Goal: Information Seeking & Learning: Learn about a topic

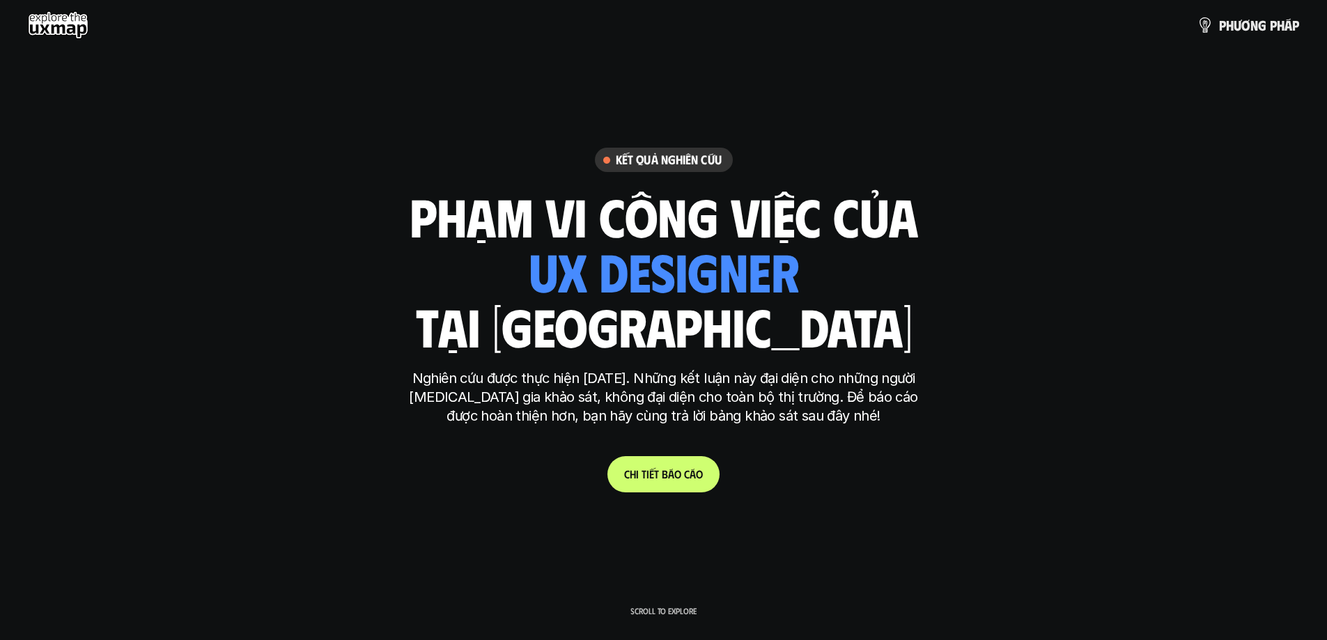
click at [656, 474] on span "t" at bounding box center [656, 473] width 5 height 13
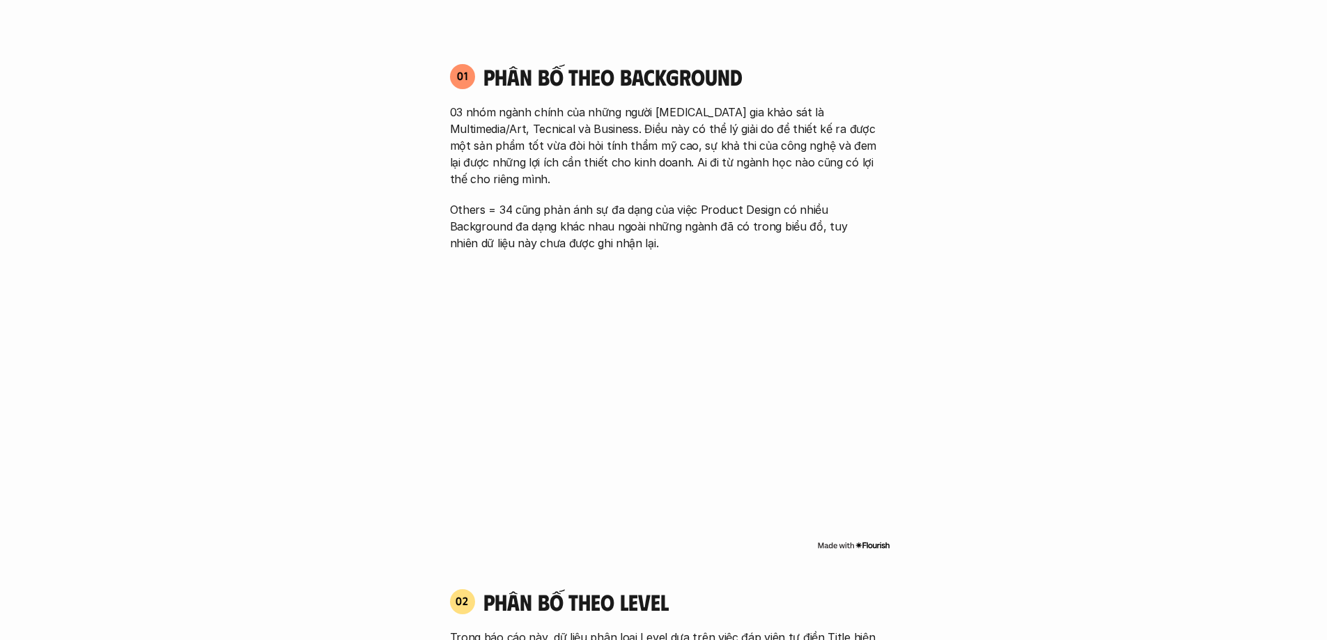
scroll to position [934, 0]
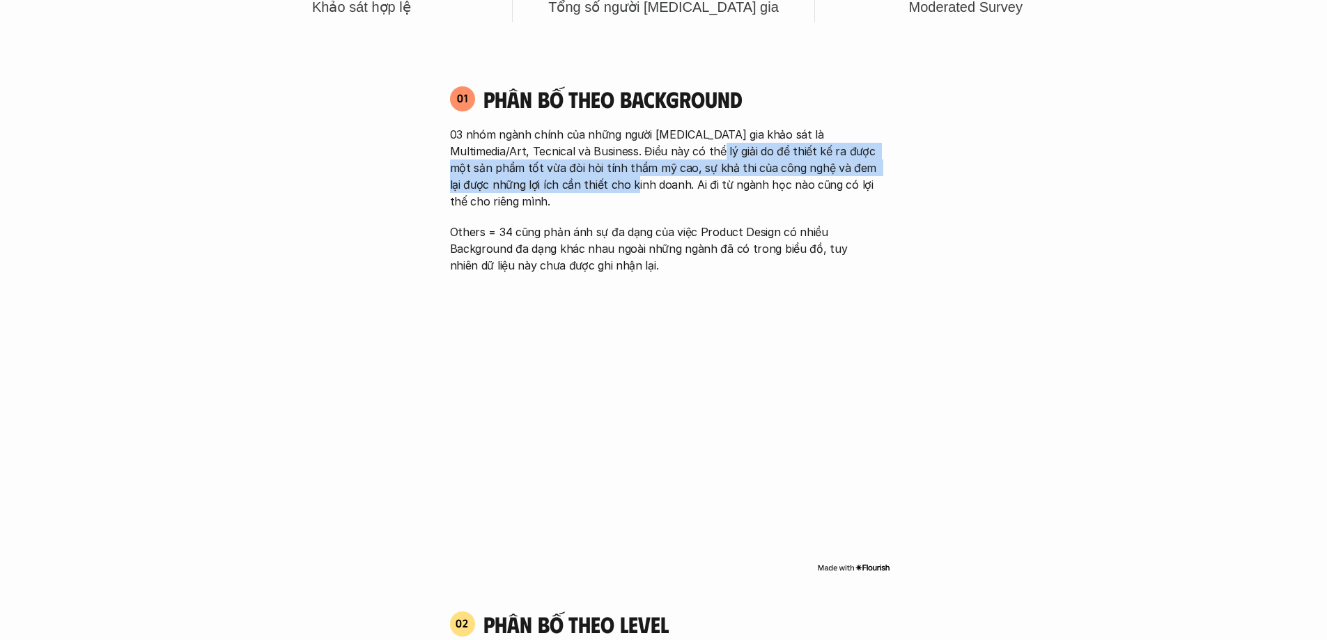
drag, startPoint x: 679, startPoint y: 151, endPoint x: 596, endPoint y: 185, distance: 90.3
click at [596, 185] on p "03 nhóm ngành chính của những người [MEDICAL_DATA] gia khảo sát là Multimedia/A…" at bounding box center [664, 168] width 428 height 84
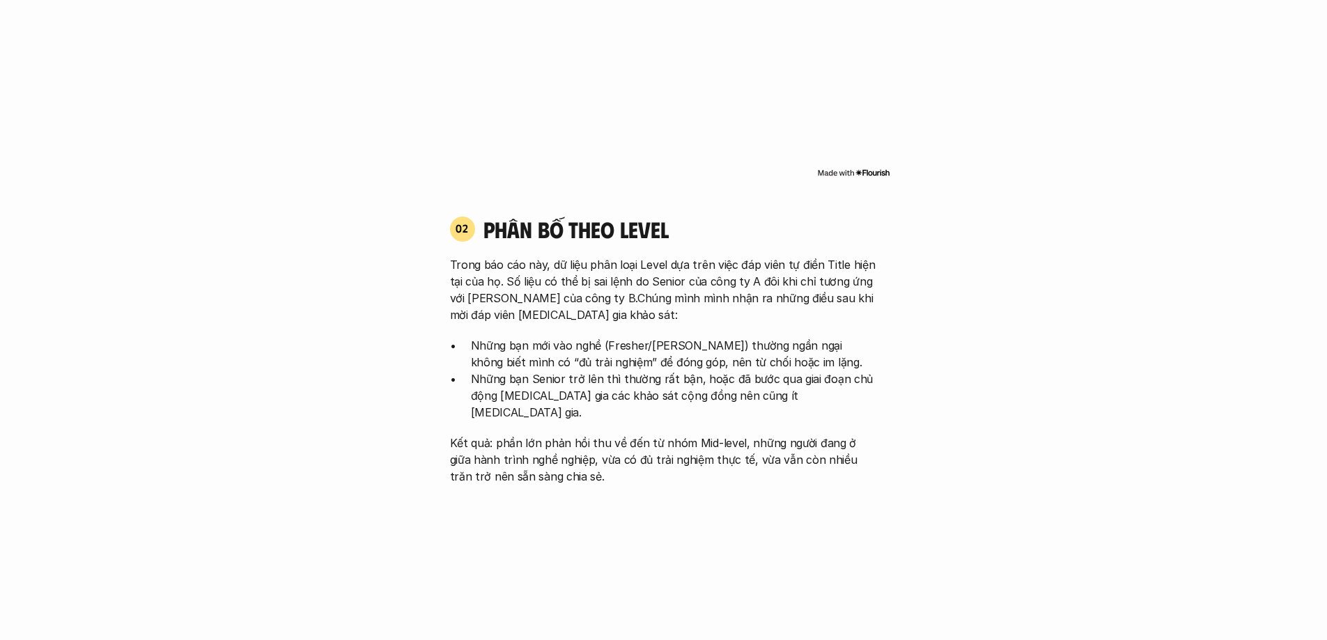
scroll to position [1352, 0]
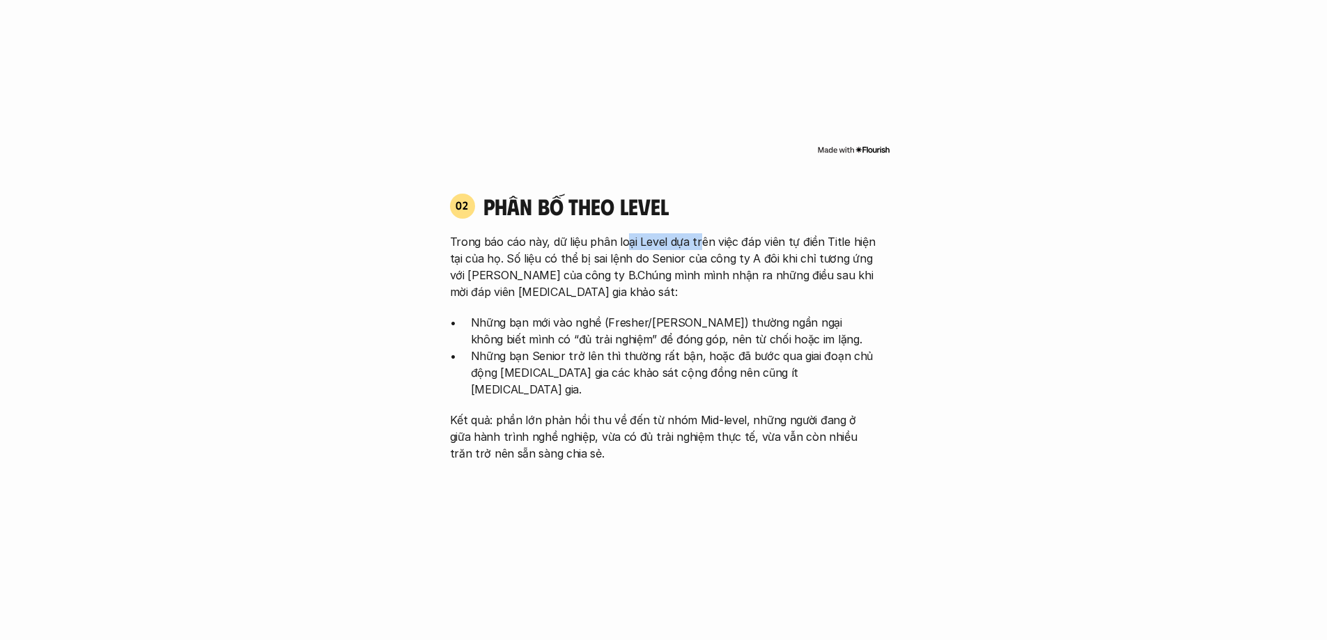
drag, startPoint x: 625, startPoint y: 223, endPoint x: 694, endPoint y: 223, distance: 69.0
click at [694, 233] on p "Trong báo cáo này, dữ liệu phân loại Level dựa trên việc đáp viên tự điền Title…" at bounding box center [664, 266] width 428 height 67
click at [578, 238] on p "Trong báo cáo này, dữ liệu phân loại Level dựa trên việc đáp viên tự điền Title…" at bounding box center [664, 266] width 428 height 67
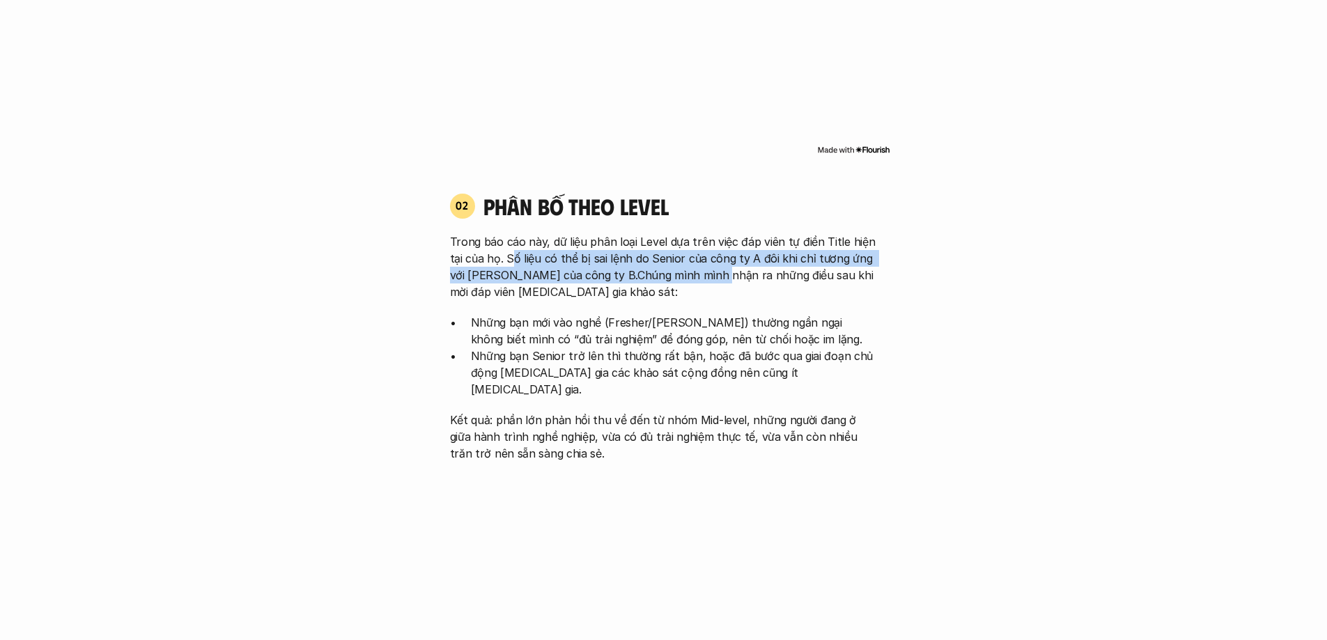
drag, startPoint x: 511, startPoint y: 247, endPoint x: 702, endPoint y: 251, distance: 191.6
click at [702, 251] on p "Trong báo cáo này, dữ liệu phân loại Level dựa trên việc đáp viên tự điền Title…" at bounding box center [664, 266] width 428 height 67
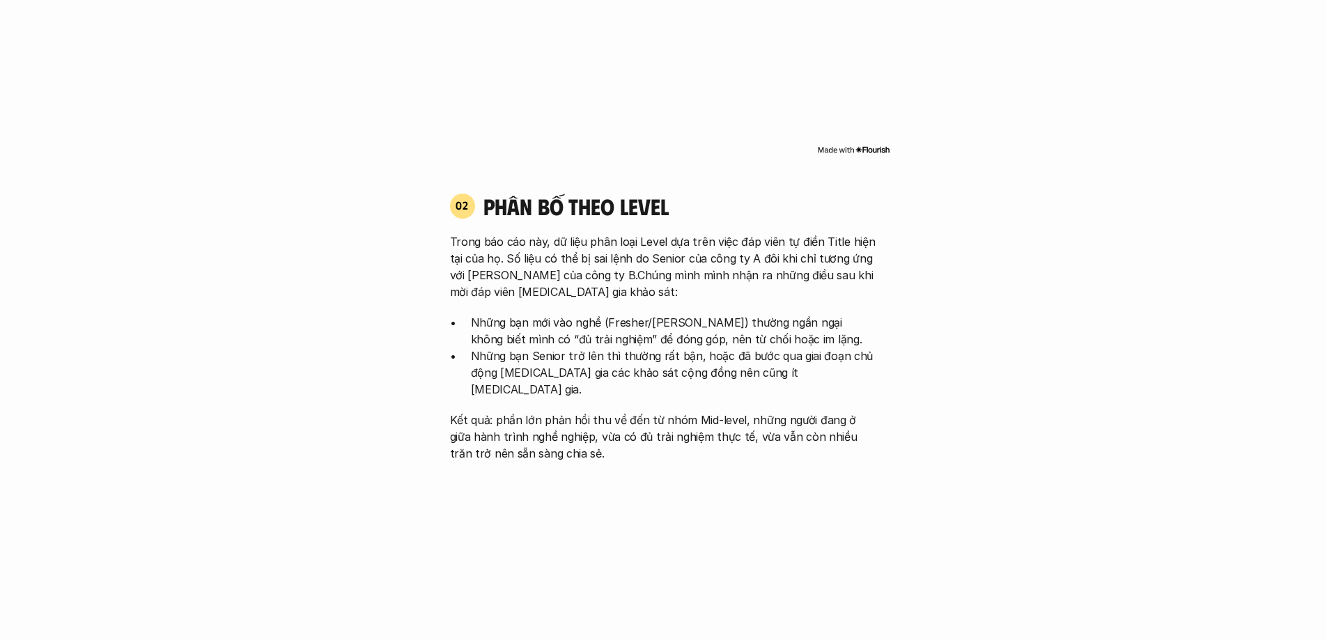
click at [748, 251] on p "Trong báo cáo này, dữ liệu phân loại Level dựa trên việc đáp viên tự điền Title…" at bounding box center [664, 266] width 428 height 67
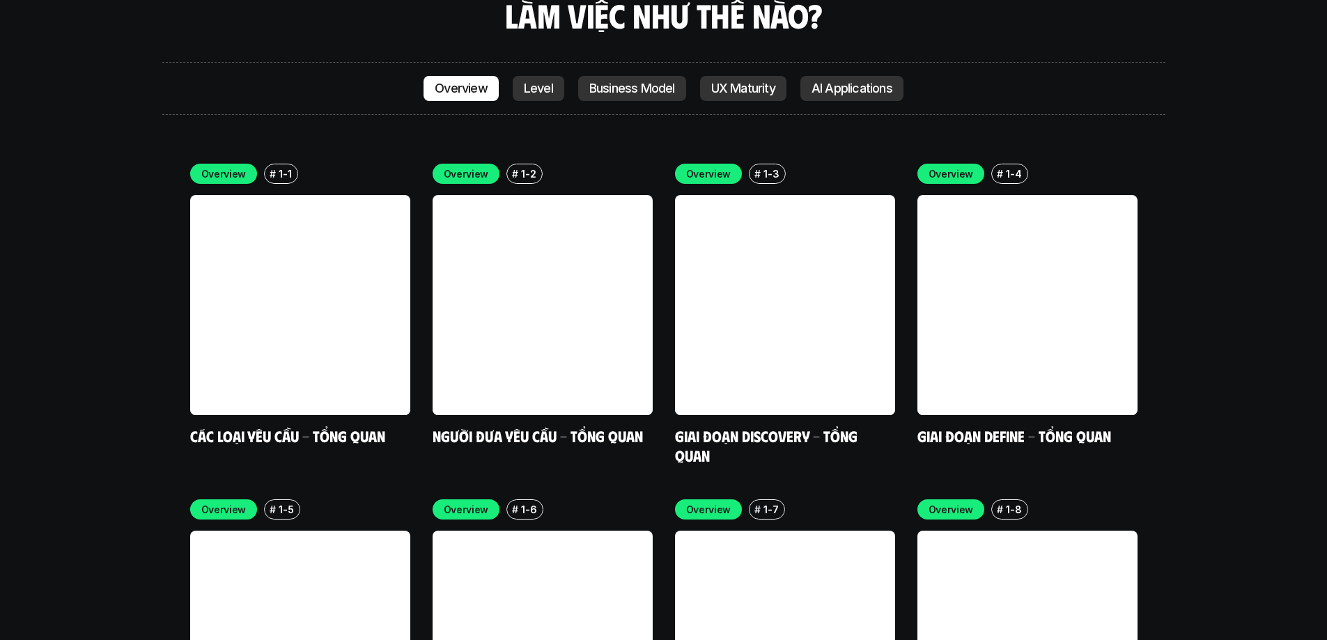
scroll to position [4069, 0]
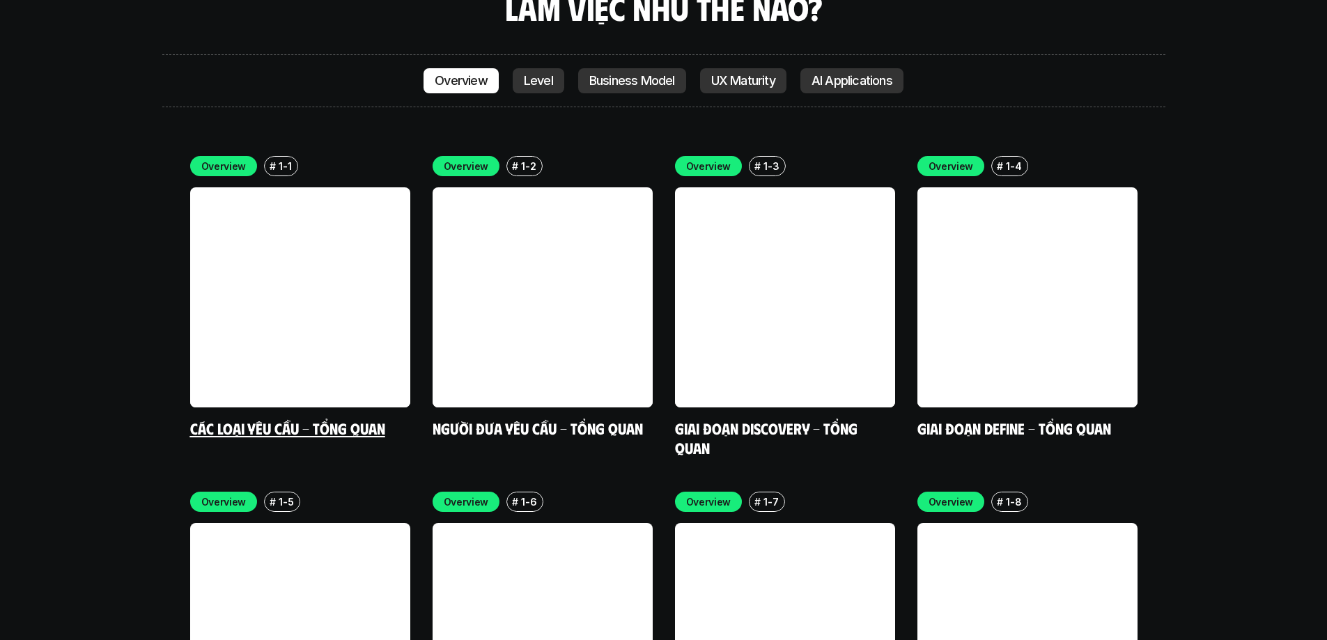
click at [304, 254] on link at bounding box center [300, 297] width 220 height 220
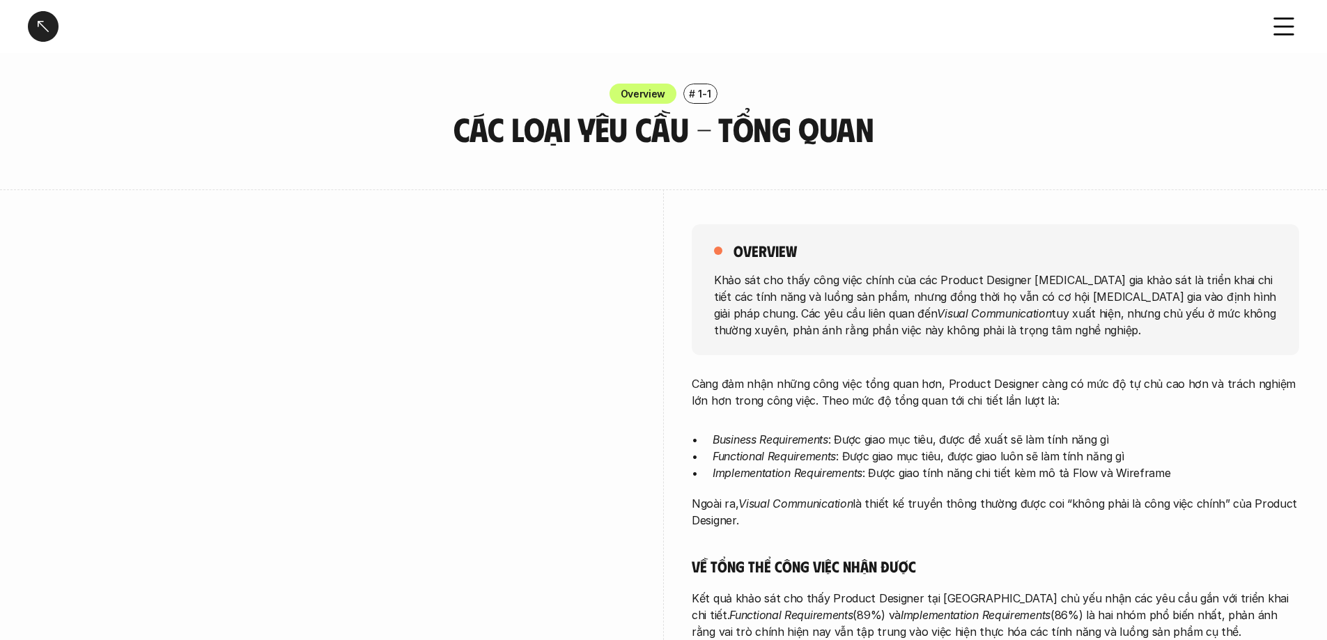
scroll to position [70, 0]
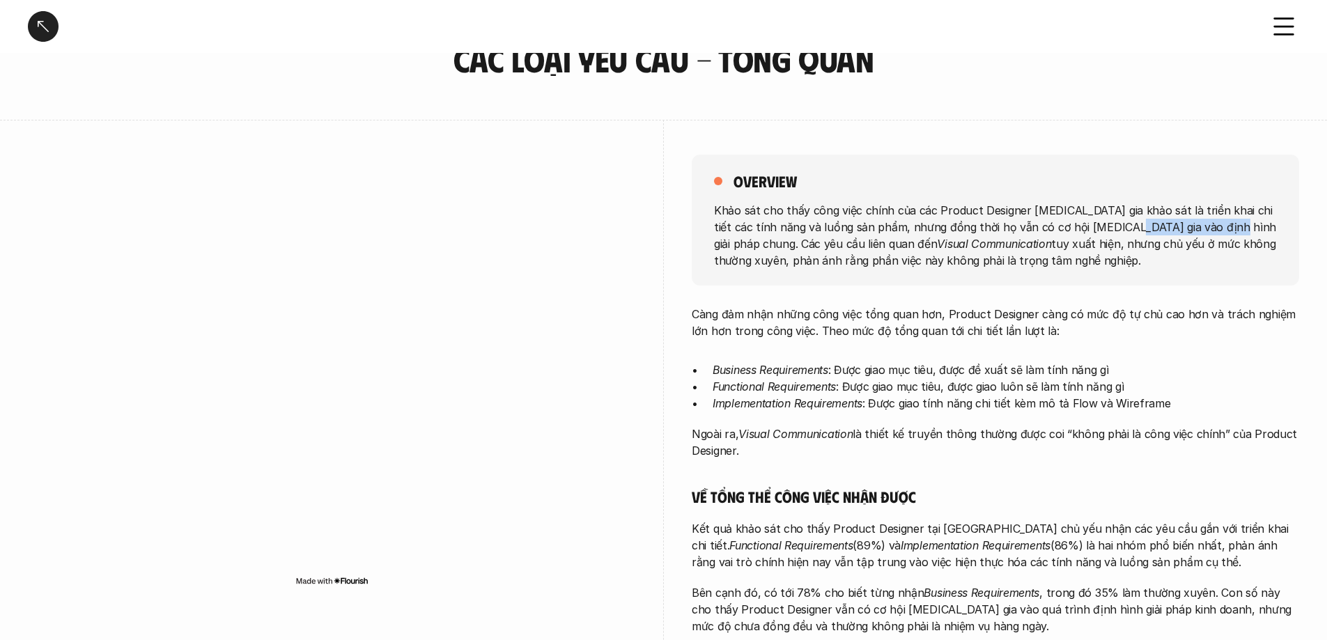
drag, startPoint x: 1111, startPoint y: 229, endPoint x: 1222, endPoint y: 234, distance: 110.9
click at [1213, 229] on p "Khảo sát cho thấy công việc chính của các Product Designer [MEDICAL_DATA] gia k…" at bounding box center [995, 234] width 563 height 67
click at [1229, 239] on p "Khảo sát cho thấy công việc chính của các Product Designer [MEDICAL_DATA] gia k…" at bounding box center [995, 234] width 563 height 67
